Goal: Information Seeking & Learning: Learn about a topic

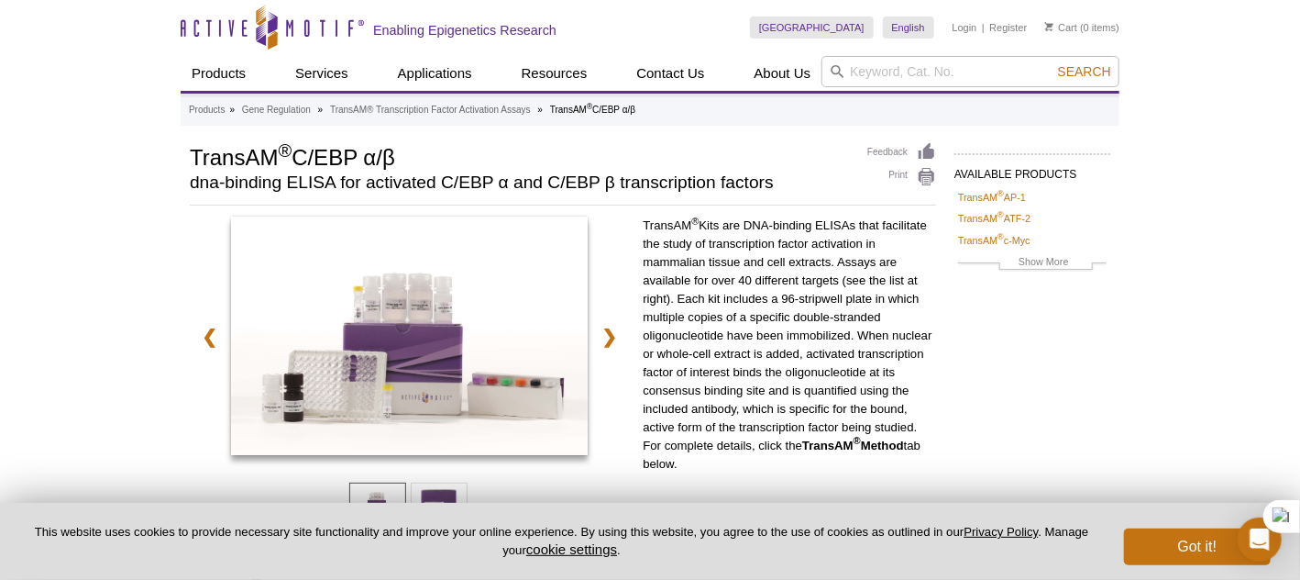
drag, startPoint x: 694, startPoint y: 465, endPoint x: 637, endPoint y: 222, distance: 249.6
click at [637, 222] on div "❮ ❯ TransAM ® Kits are DNA-binding ELISAs that facilitate the study of transcri…" at bounding box center [563, 386] width 747 height 341
drag, startPoint x: 637, startPoint y: 222, endPoint x: 678, endPoint y: 238, distance: 43.3
copy p "TransAM ® Kits are DNA-binding ELISAs that facilitate the study of transcriptio…"
click at [1151, 360] on div "Active Motif Logo Enabling Epigenetics Research 0 Search Skip to content Active…" at bounding box center [650, 533] width 1300 height 1067
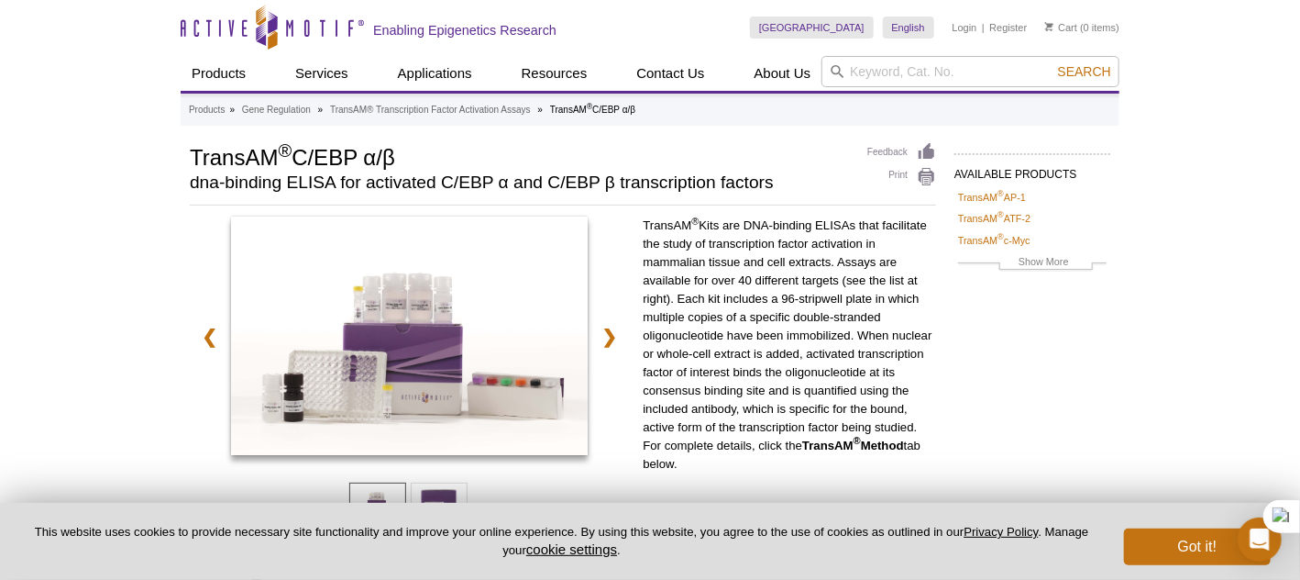
click at [807, 339] on p "TransAM ® Kits are DNA-binding ELISAs that facilitate the study of transcriptio…" at bounding box center [789, 344] width 293 height 257
click at [794, 160] on h1 "TransAM ® C/EBP α/β" at bounding box center [519, 156] width 659 height 28
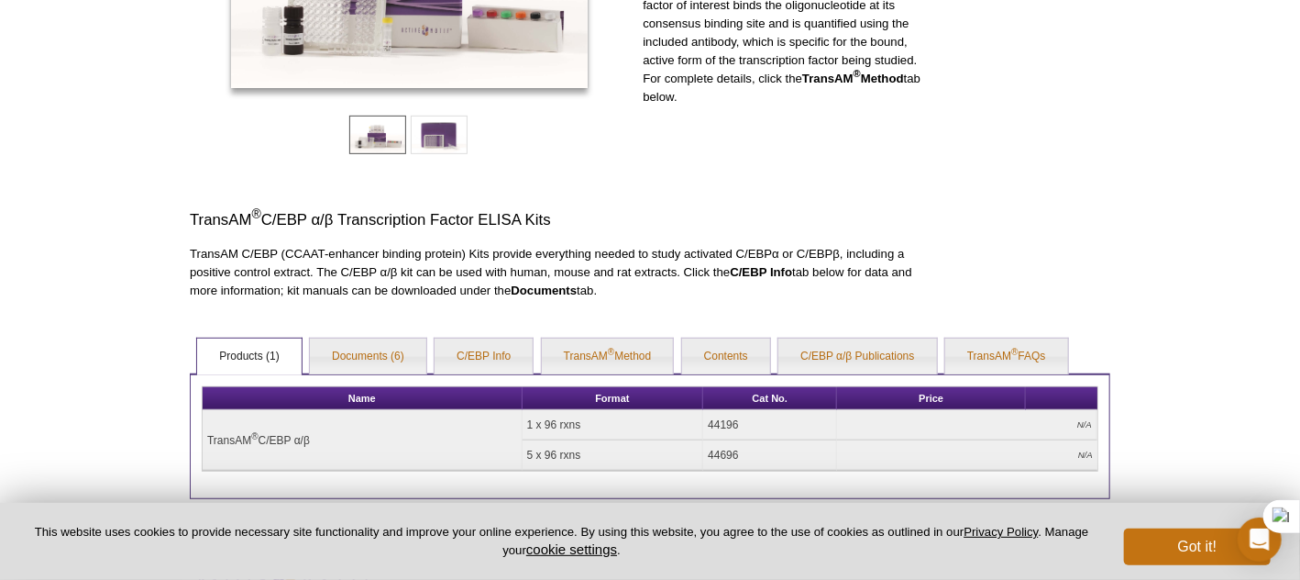
scroll to position [459, 0]
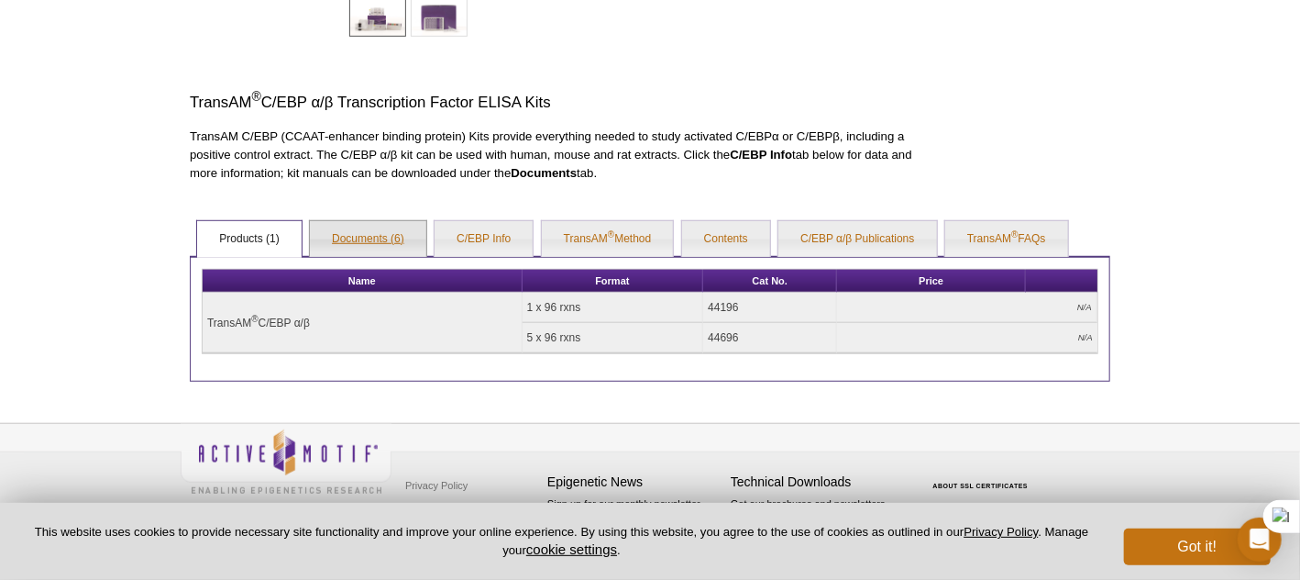
click at [378, 238] on link "Documents (6)" at bounding box center [368, 239] width 116 height 37
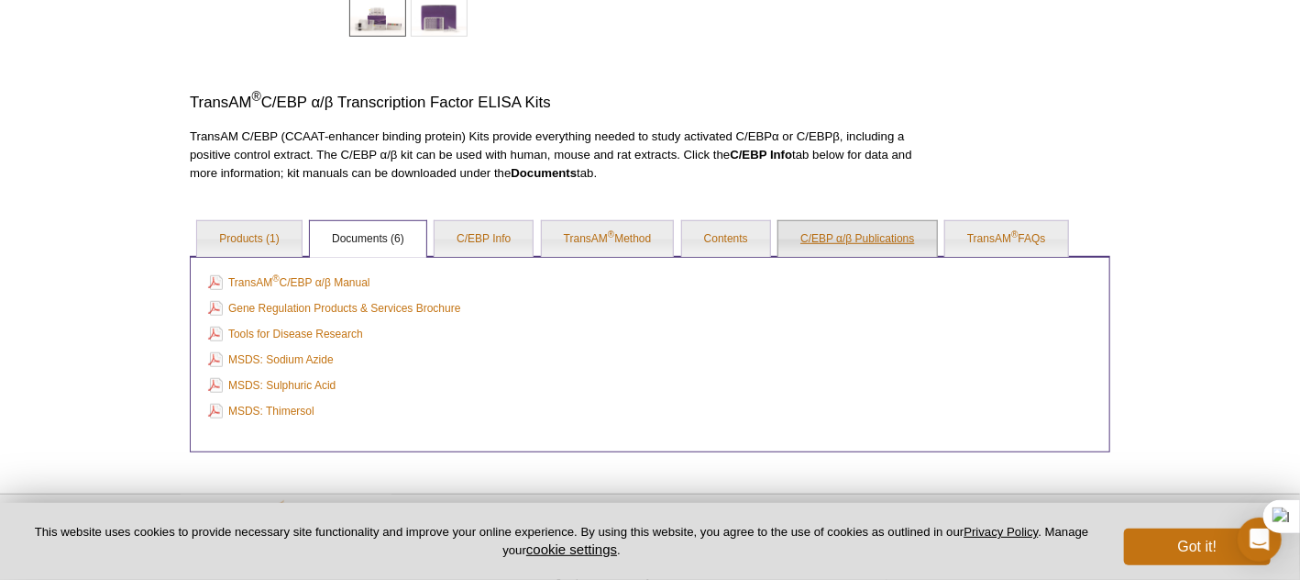
click at [829, 229] on link "C/EBP α/β Publications" at bounding box center [858, 239] width 158 height 37
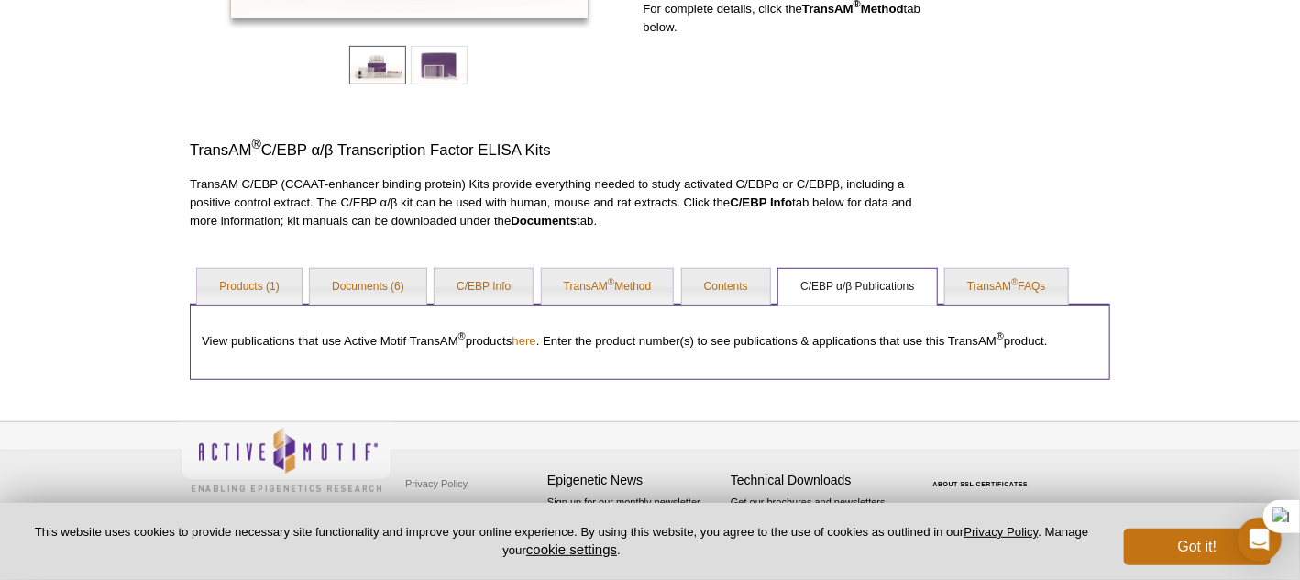
scroll to position [437, 0]
click at [534, 337] on link "here" at bounding box center [524, 341] width 24 height 14
